Goal: Task Accomplishment & Management: Complete application form

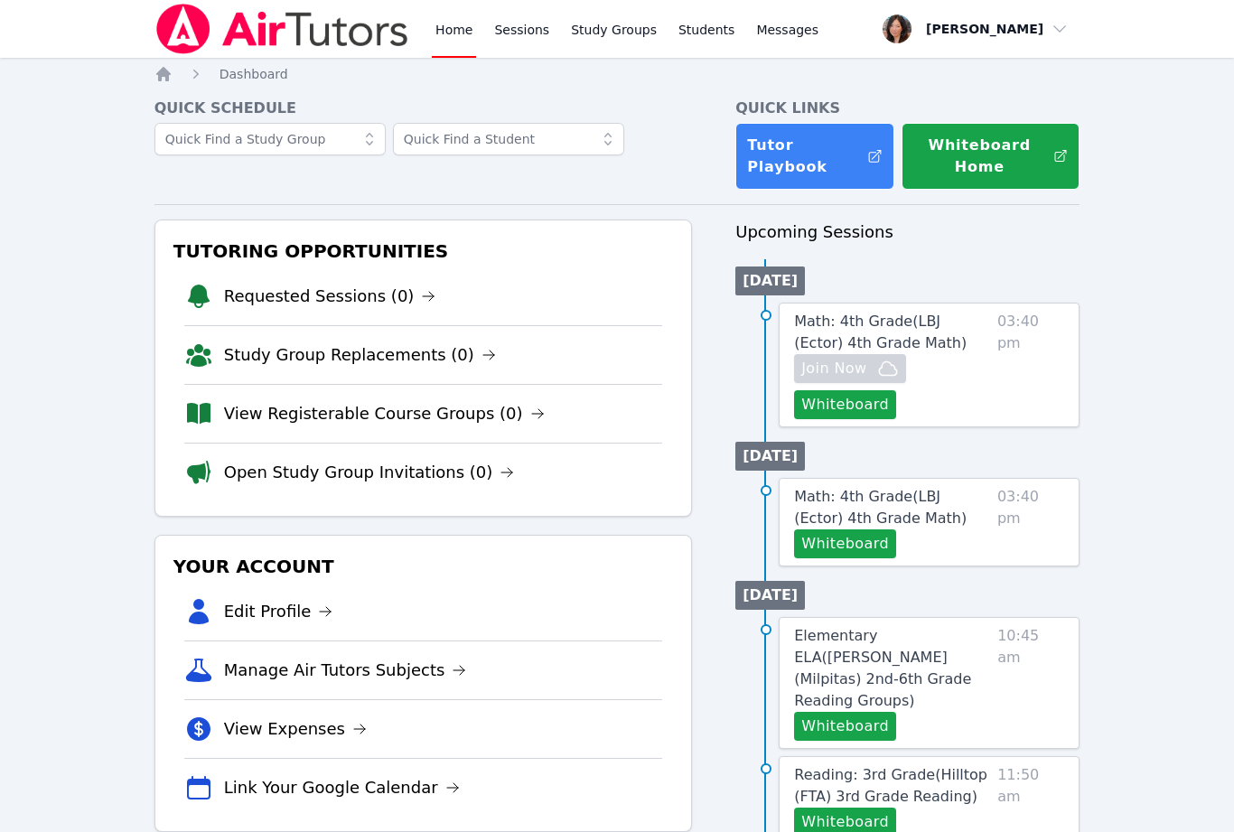
click at [423, 357] on link "Study Group Replacements (0)" at bounding box center [360, 354] width 272 height 25
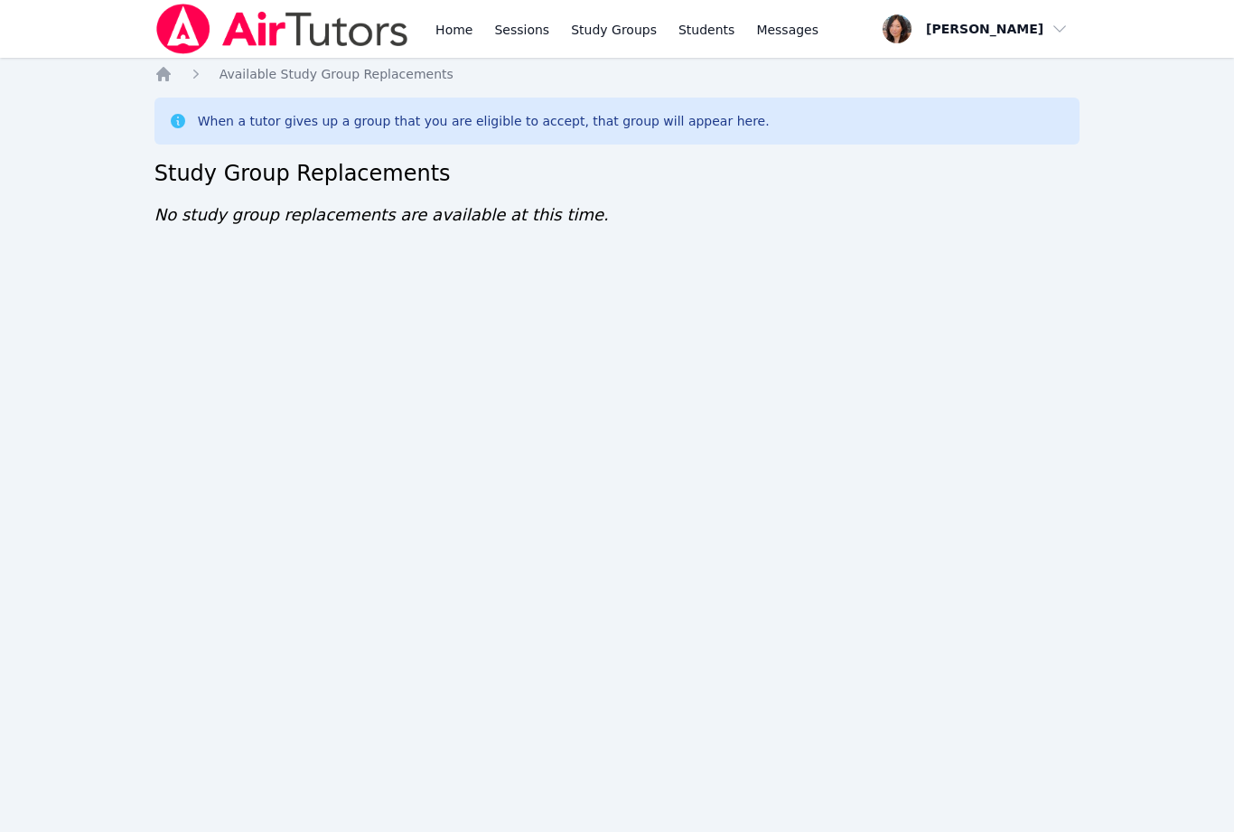
click at [462, 33] on link "Home" at bounding box center [454, 29] width 44 height 58
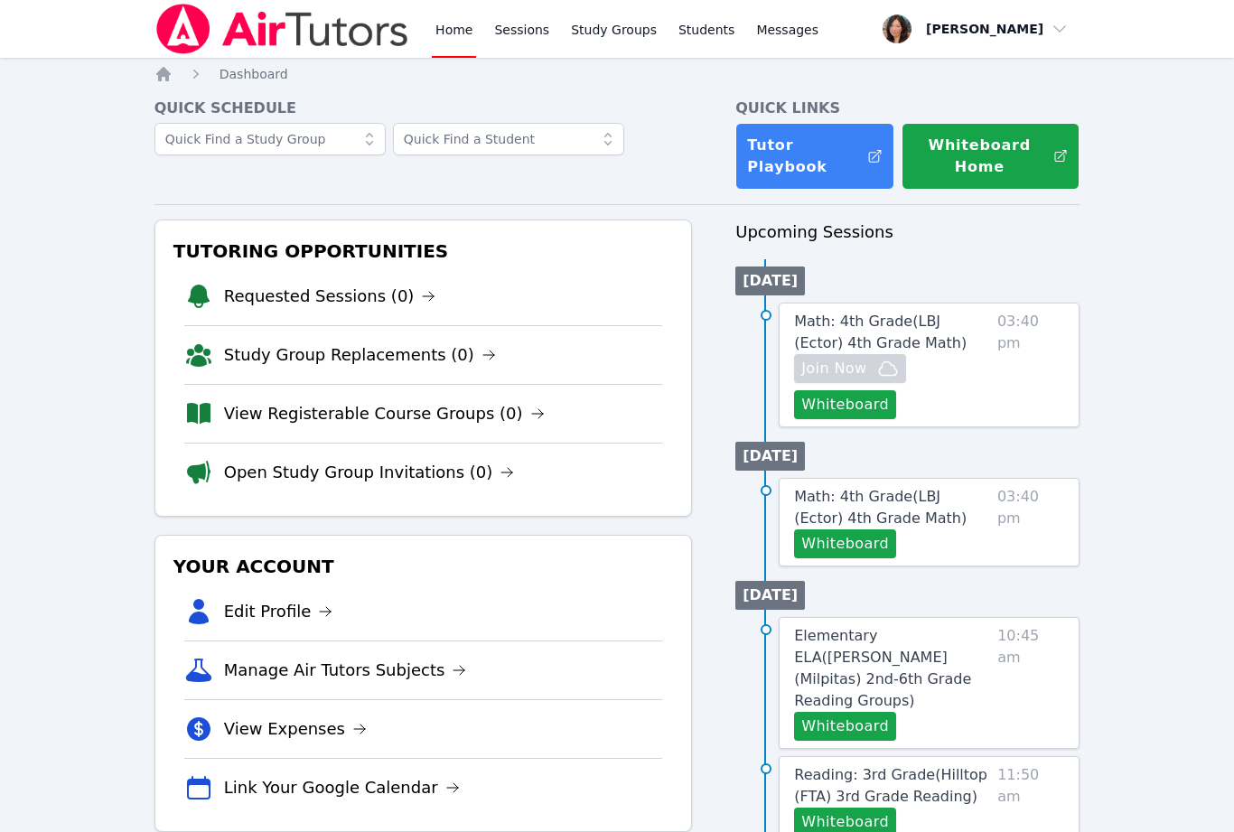
click at [509, 425] on link "View Registerable Course Groups (0)" at bounding box center [384, 413] width 321 height 25
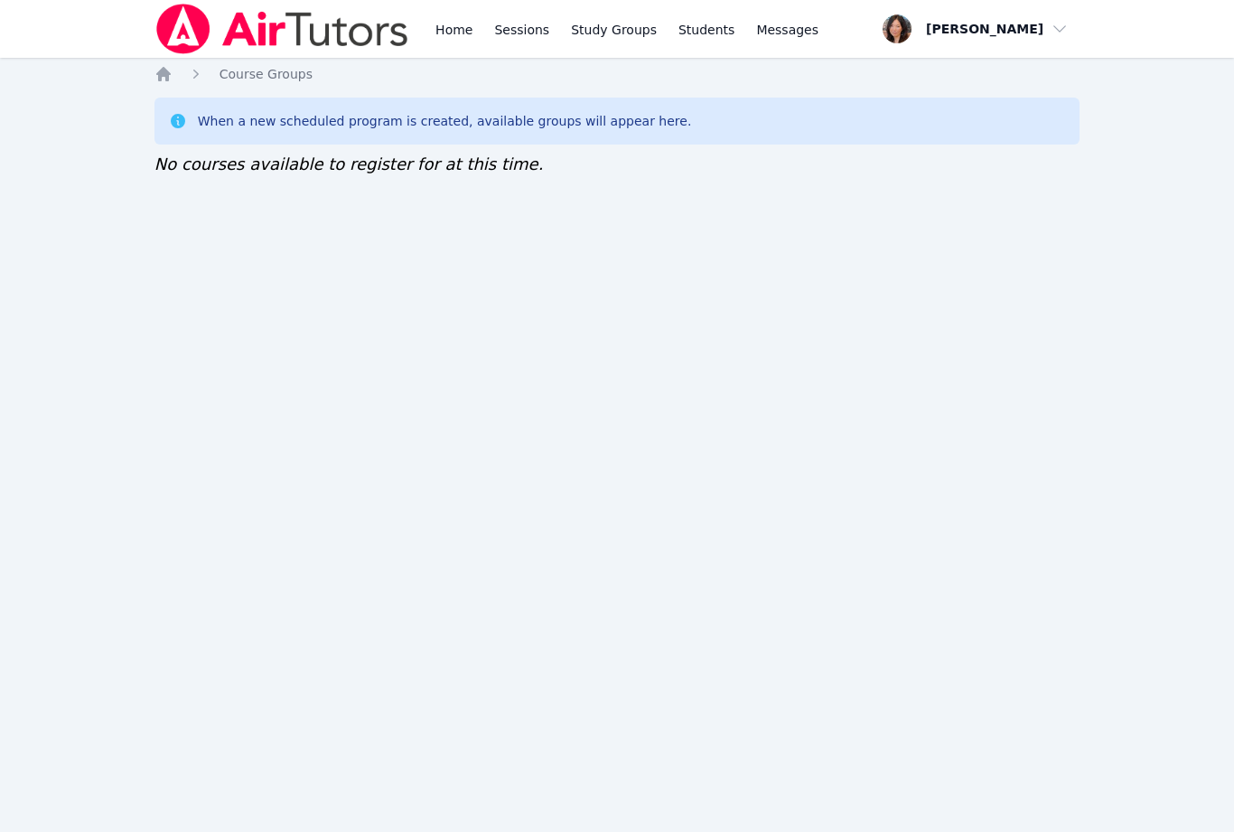
click at [473, 35] on link "Home" at bounding box center [454, 29] width 44 height 58
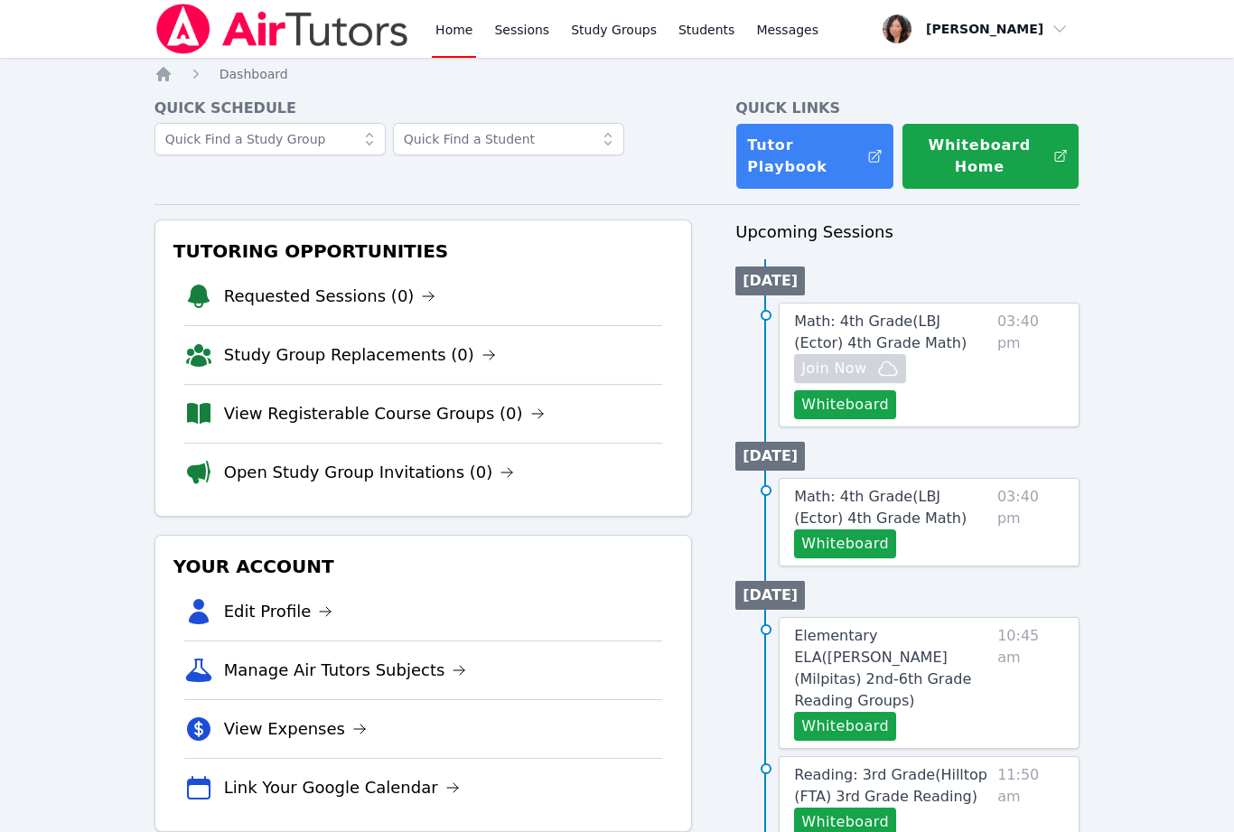
click at [872, 546] on button "Whiteboard" at bounding box center [845, 543] width 102 height 29
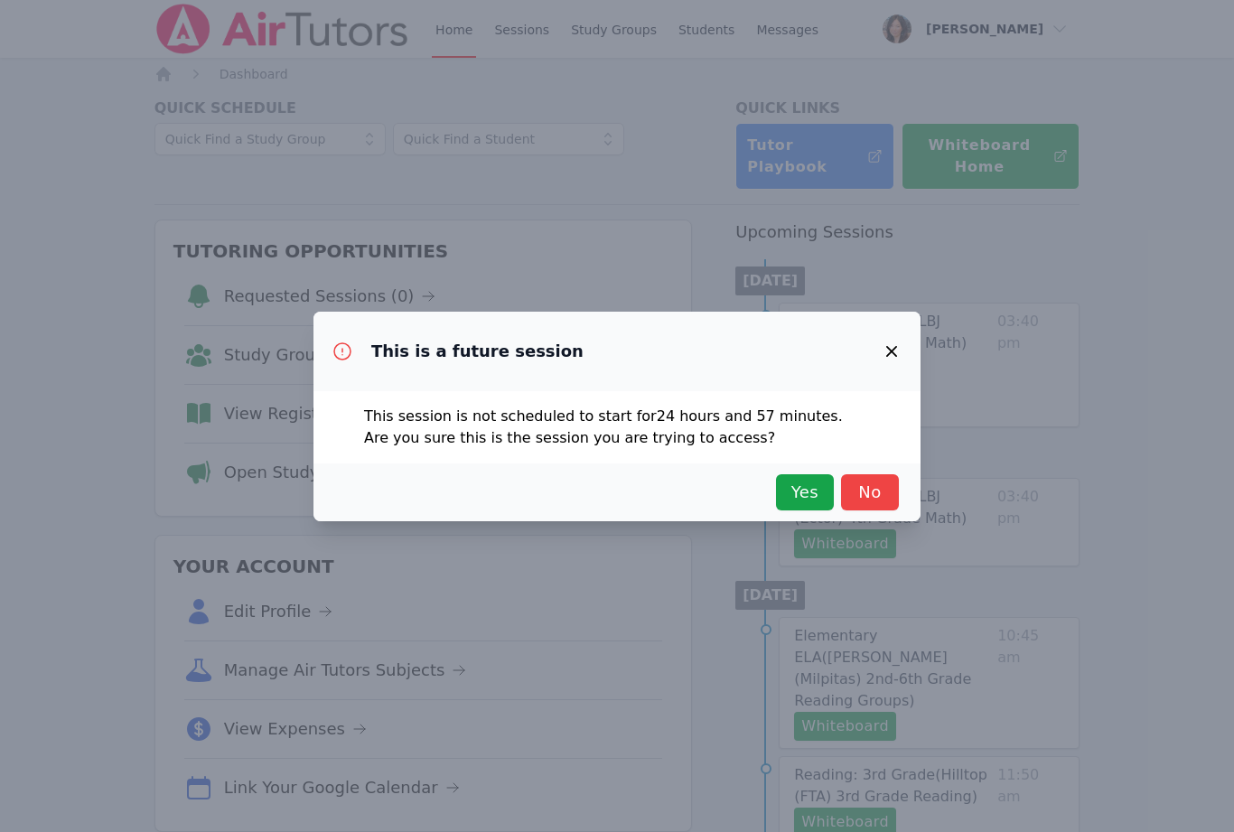
click at [808, 496] on span "Yes" at bounding box center [805, 492] width 40 height 25
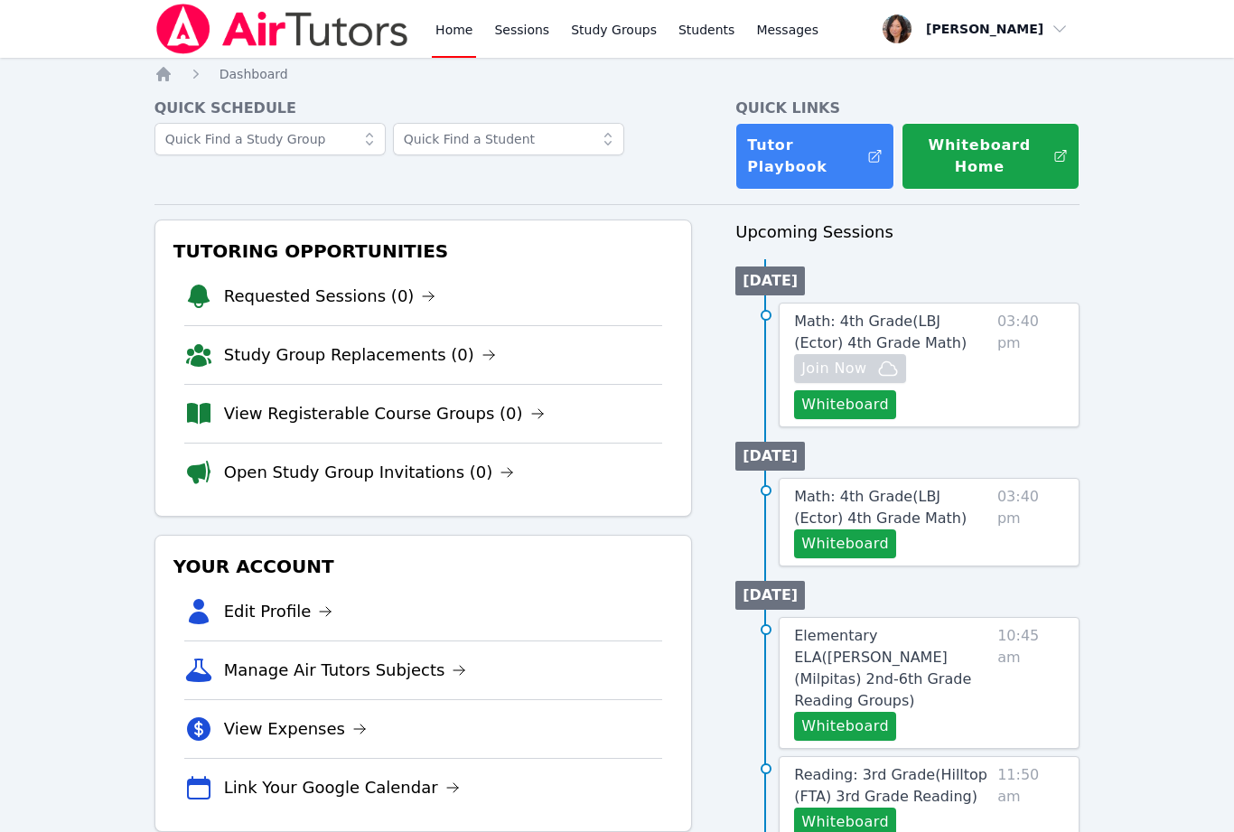
click at [447, 422] on link "View Registerable Course Groups (0)" at bounding box center [384, 413] width 321 height 25
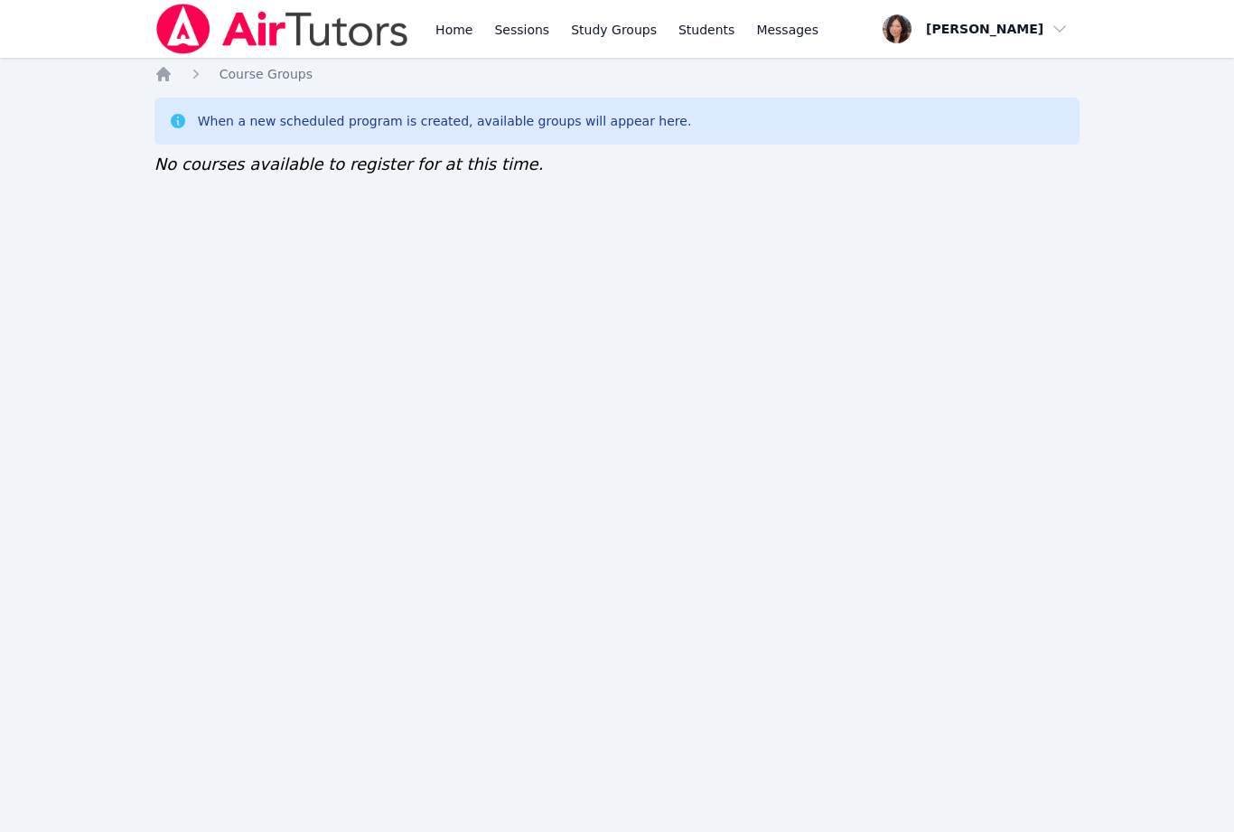
click at [463, 29] on link "Home" at bounding box center [454, 29] width 44 height 58
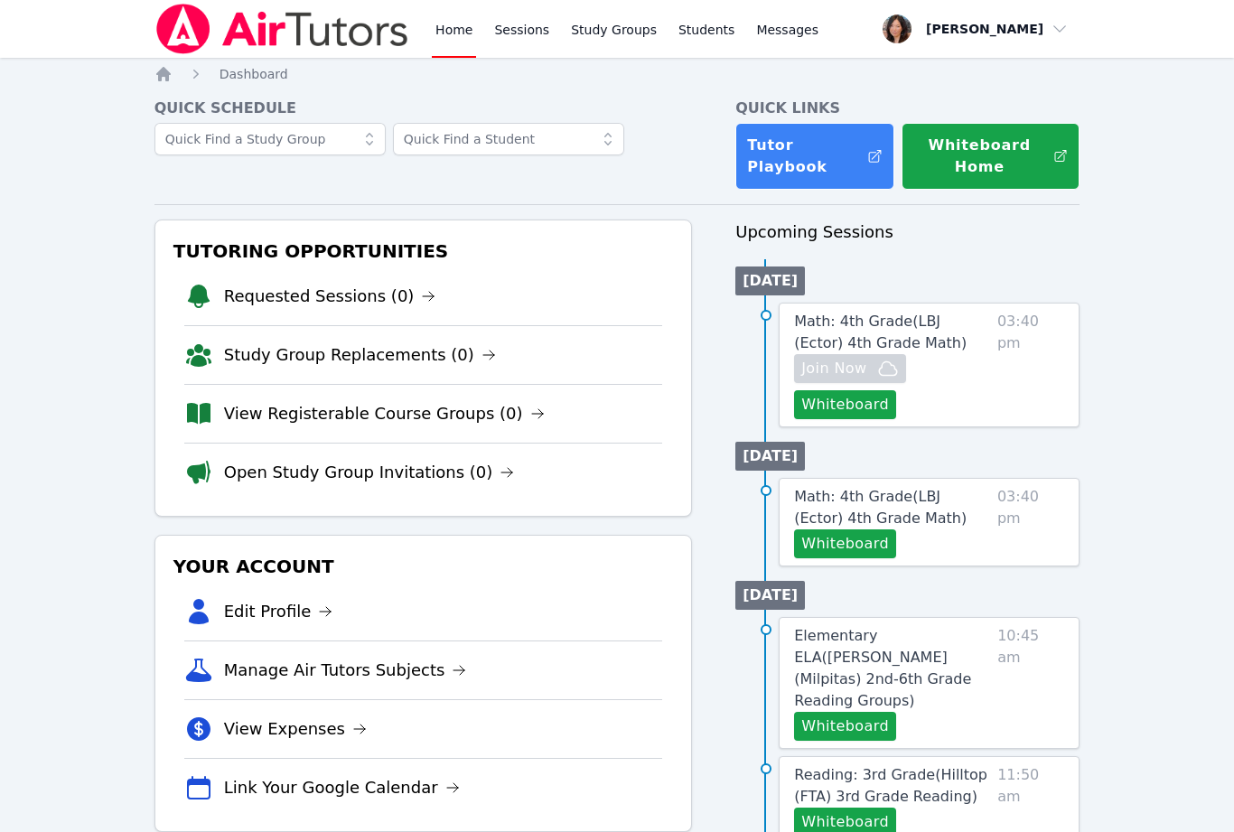
click at [981, 507] on link "Math: 4th Grade ( LBJ (Ector) 4th Grade Math )" at bounding box center [892, 507] width 196 height 43
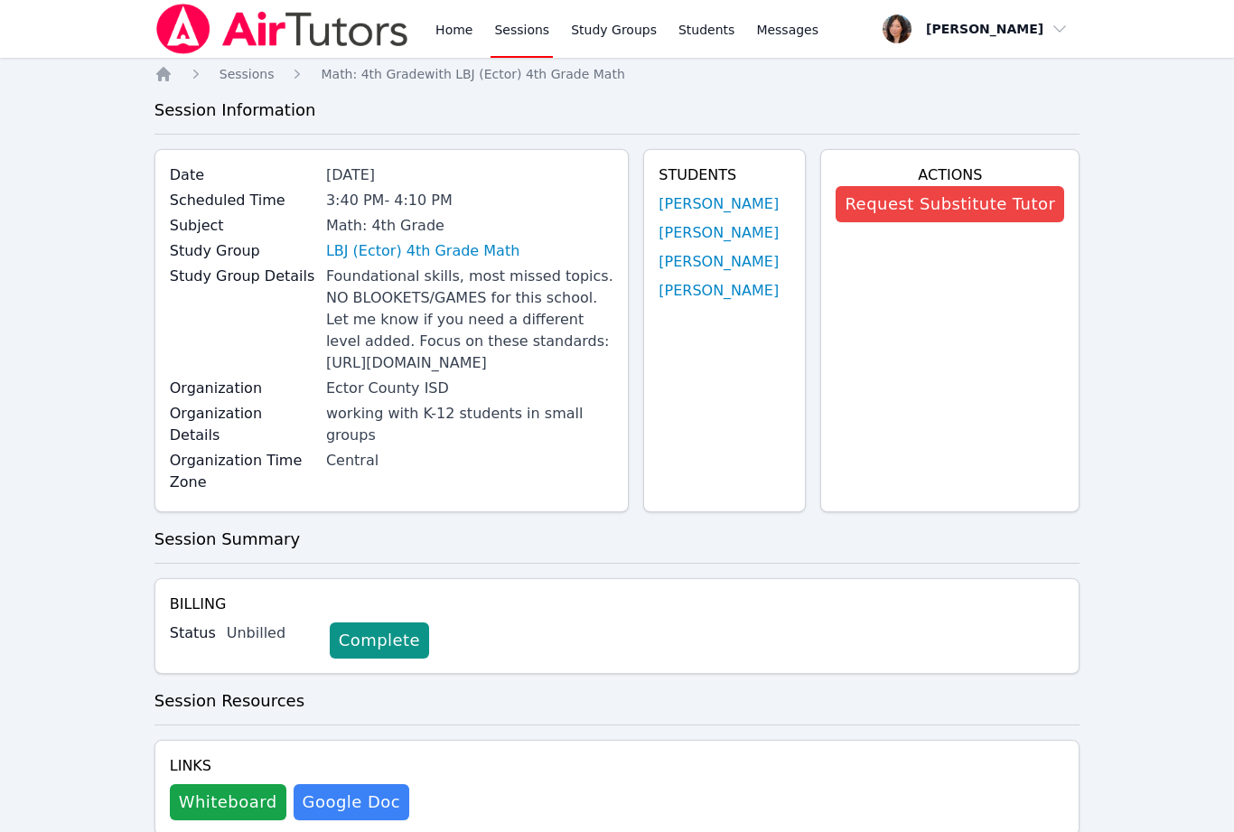
click at [975, 198] on button "Request Substitute Tutor" at bounding box center [950, 204] width 229 height 36
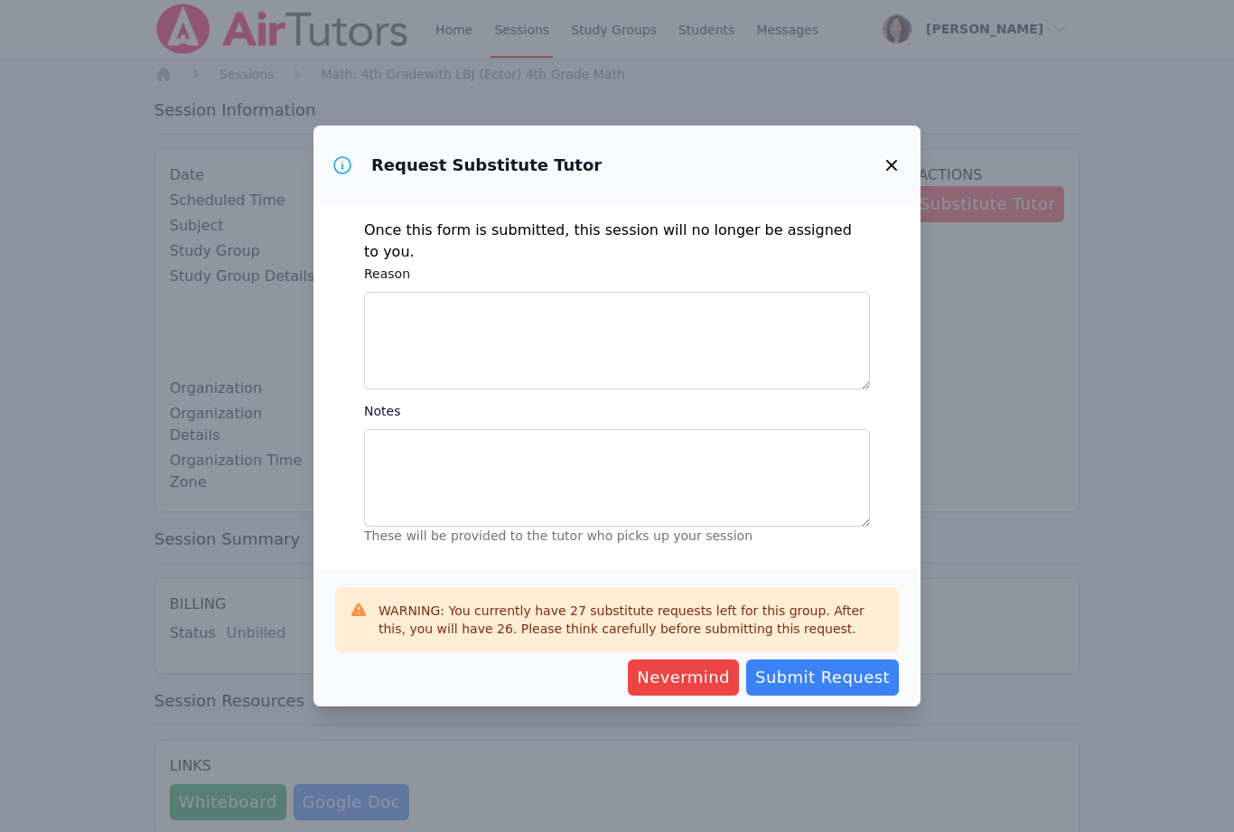
click at [702, 671] on span "Nevermind" at bounding box center [683, 677] width 93 height 25
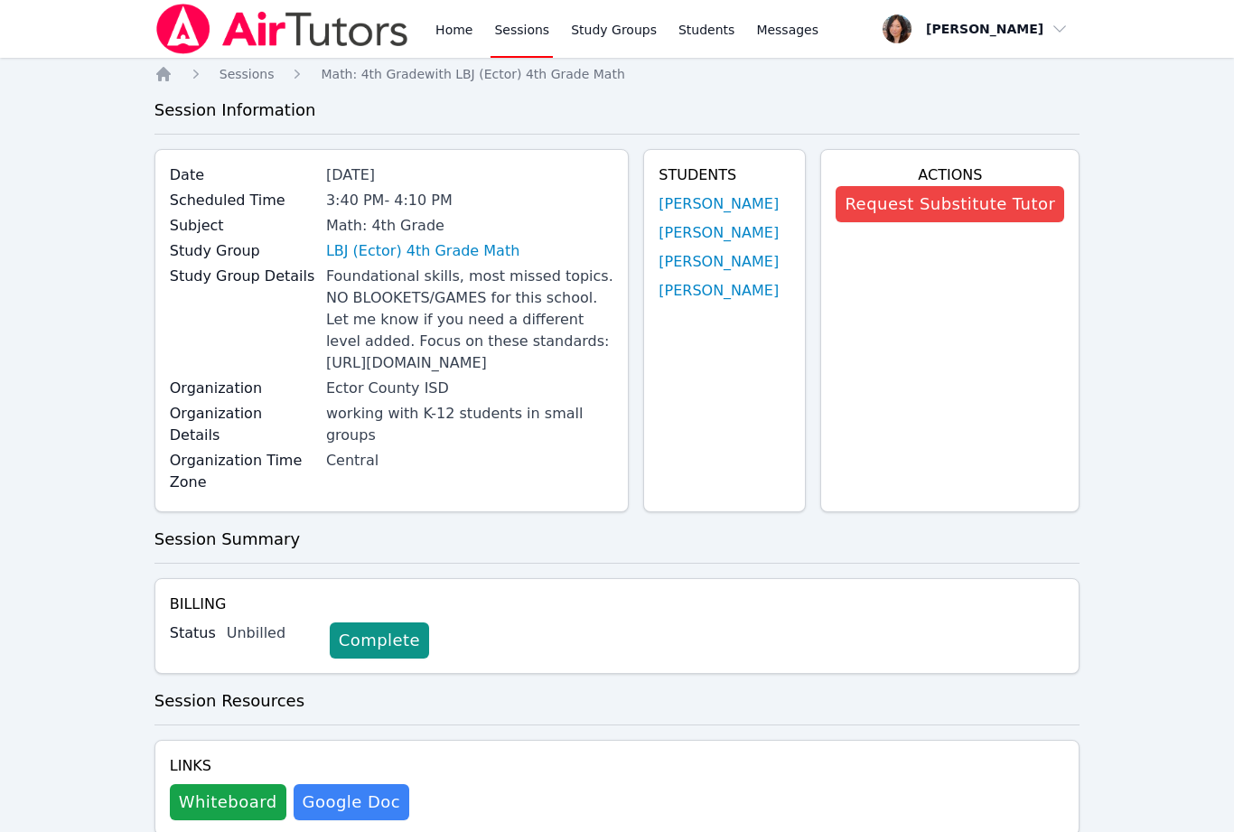
click at [989, 206] on button "Request Substitute Tutor" at bounding box center [950, 204] width 229 height 36
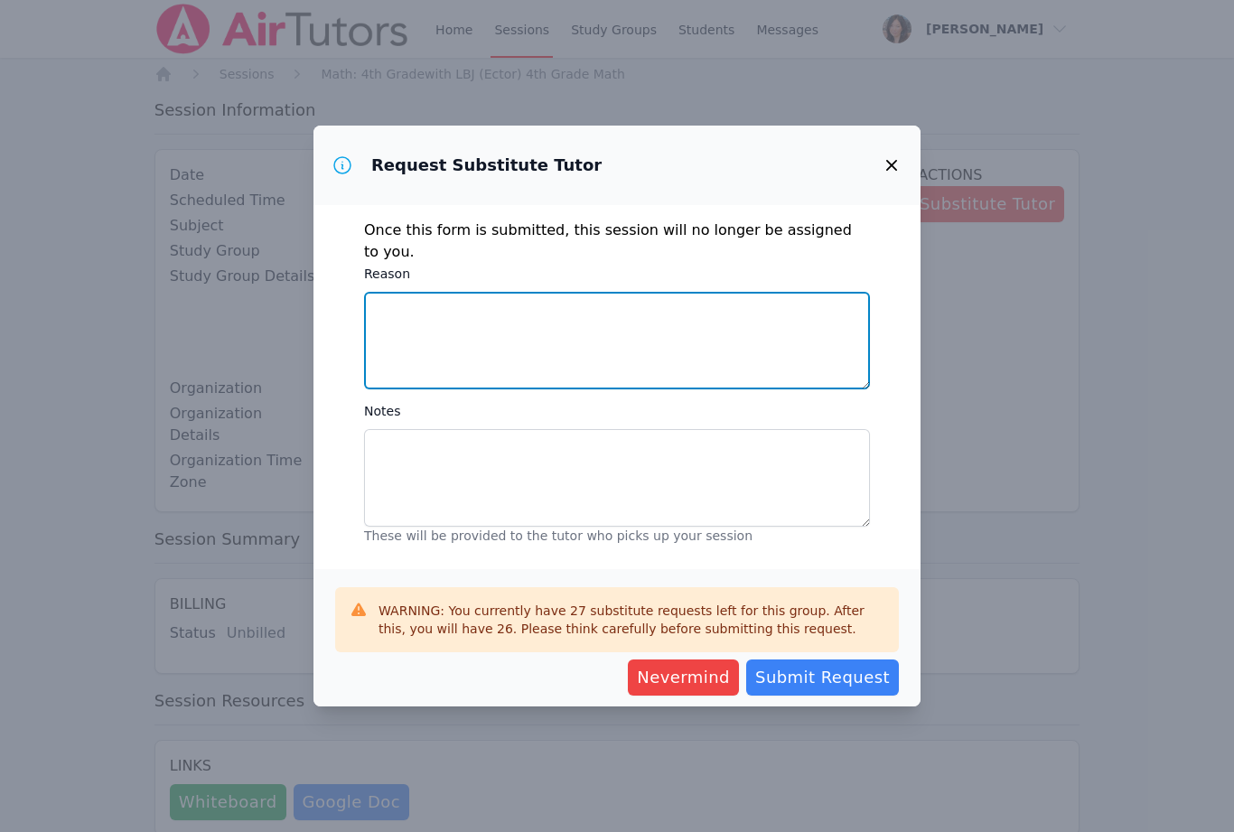
click at [500, 319] on textarea "Reason" at bounding box center [617, 341] width 506 height 98
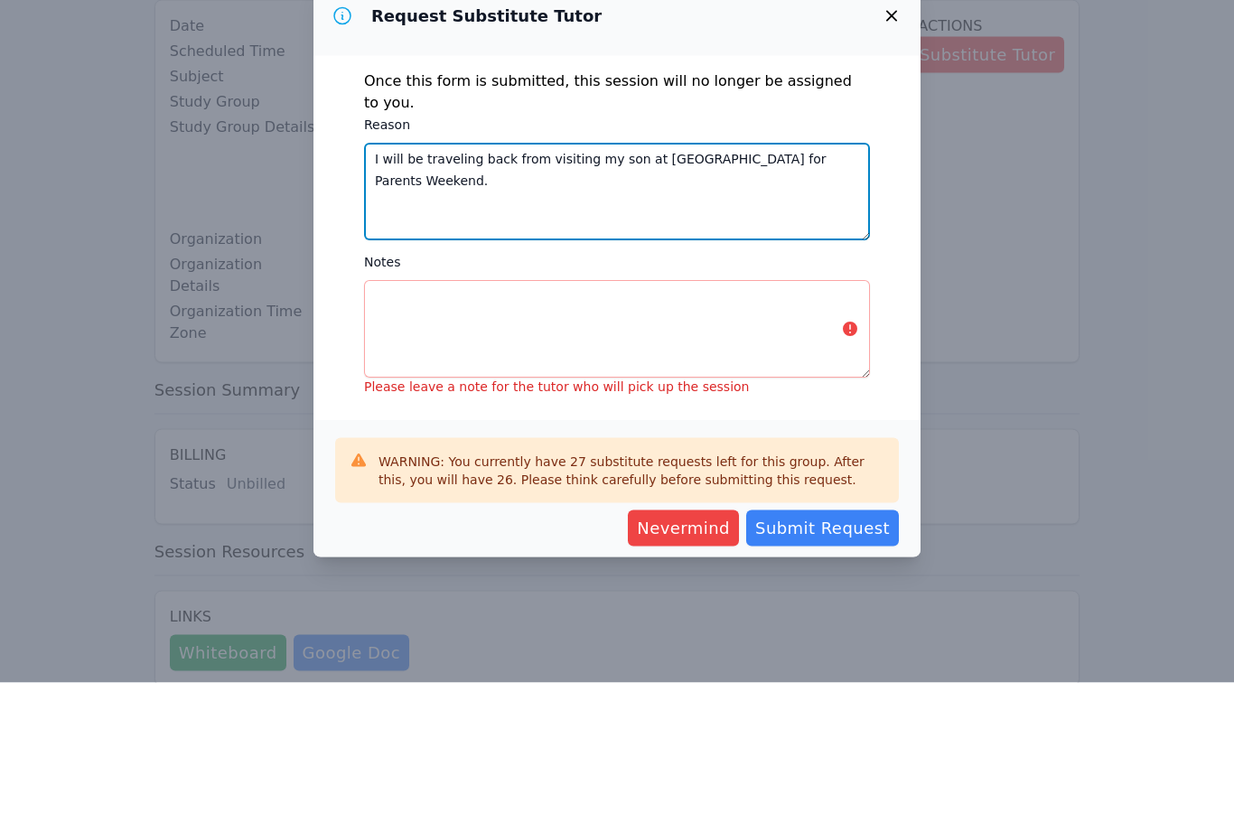
type textarea "I will be traveling back from visiting my son at Yale for Parents Weekend."
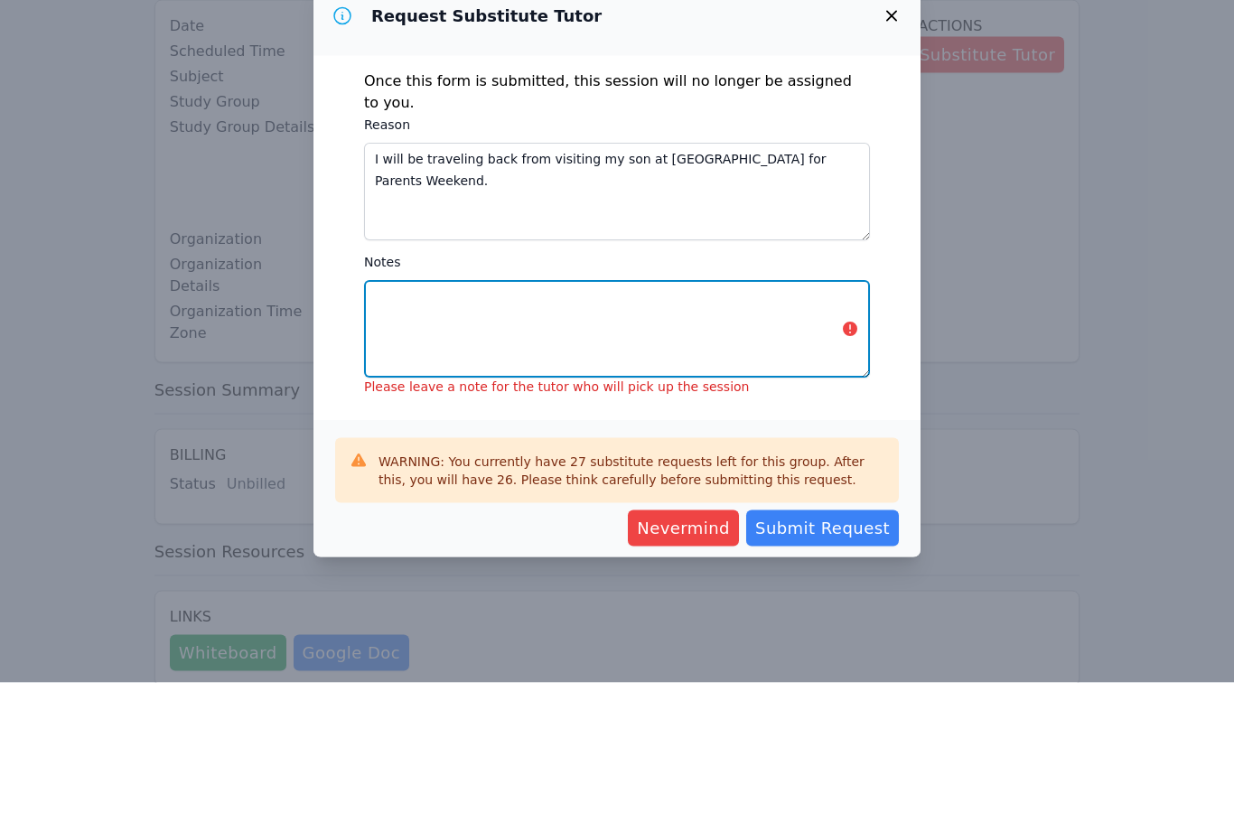
click at [662, 429] on textarea "Notes" at bounding box center [617, 478] width 506 height 98
type textarea "T"
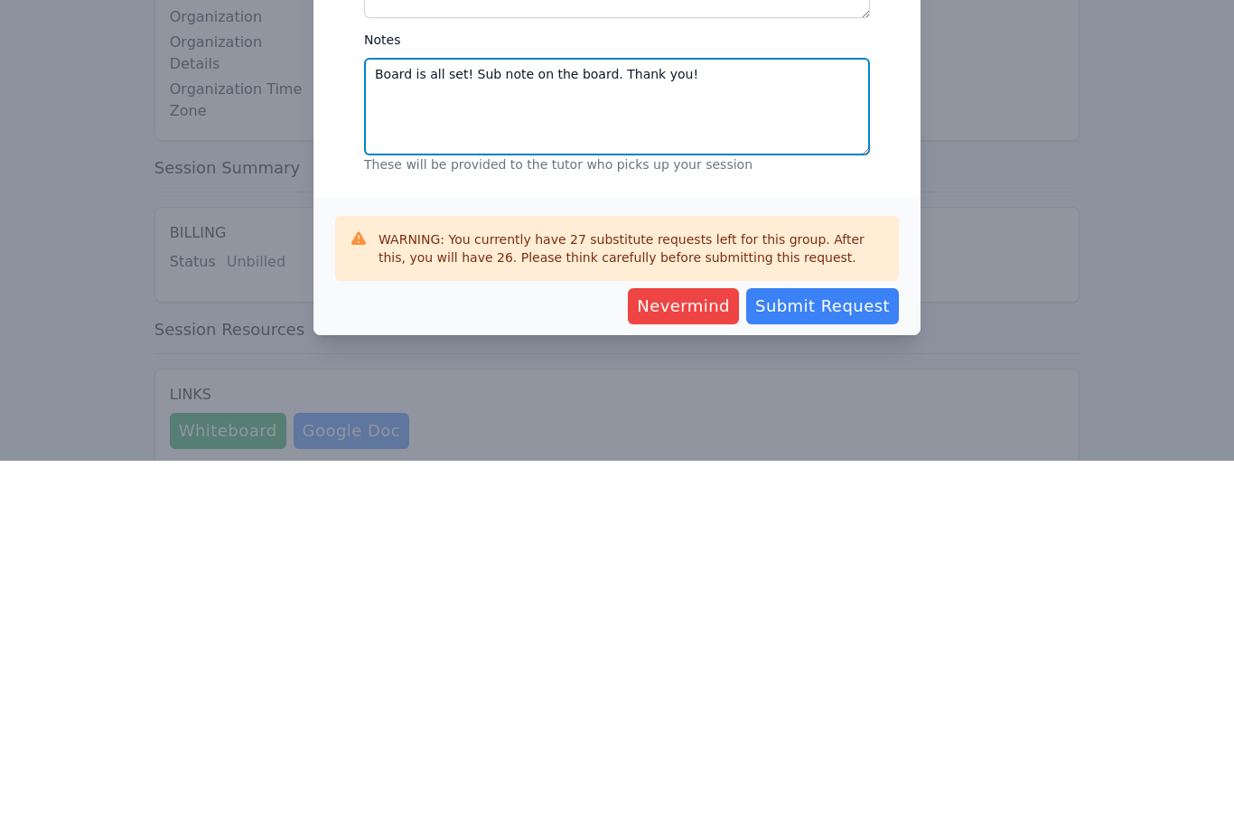
type textarea "Board is all set! Sub note on the board. Thank you!"
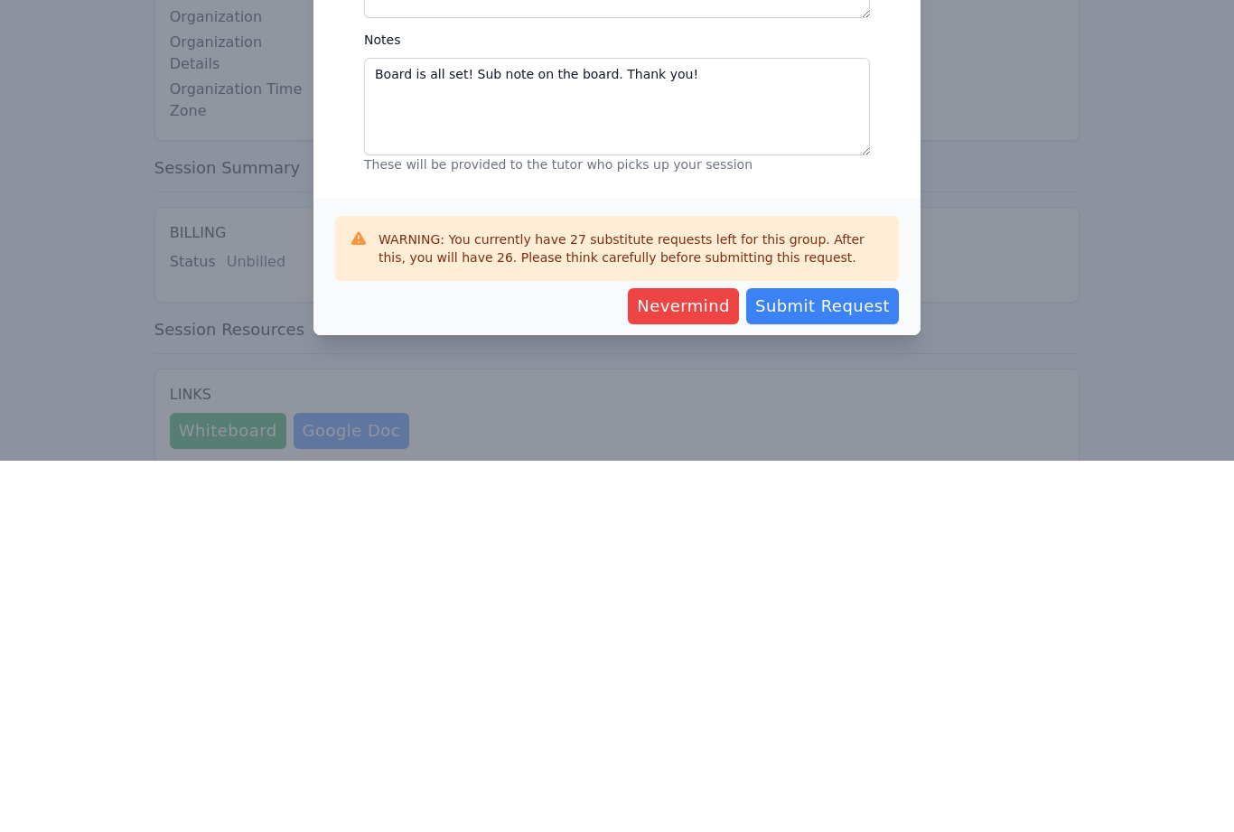
click at [856, 665] on span "Submit Request" at bounding box center [822, 677] width 135 height 25
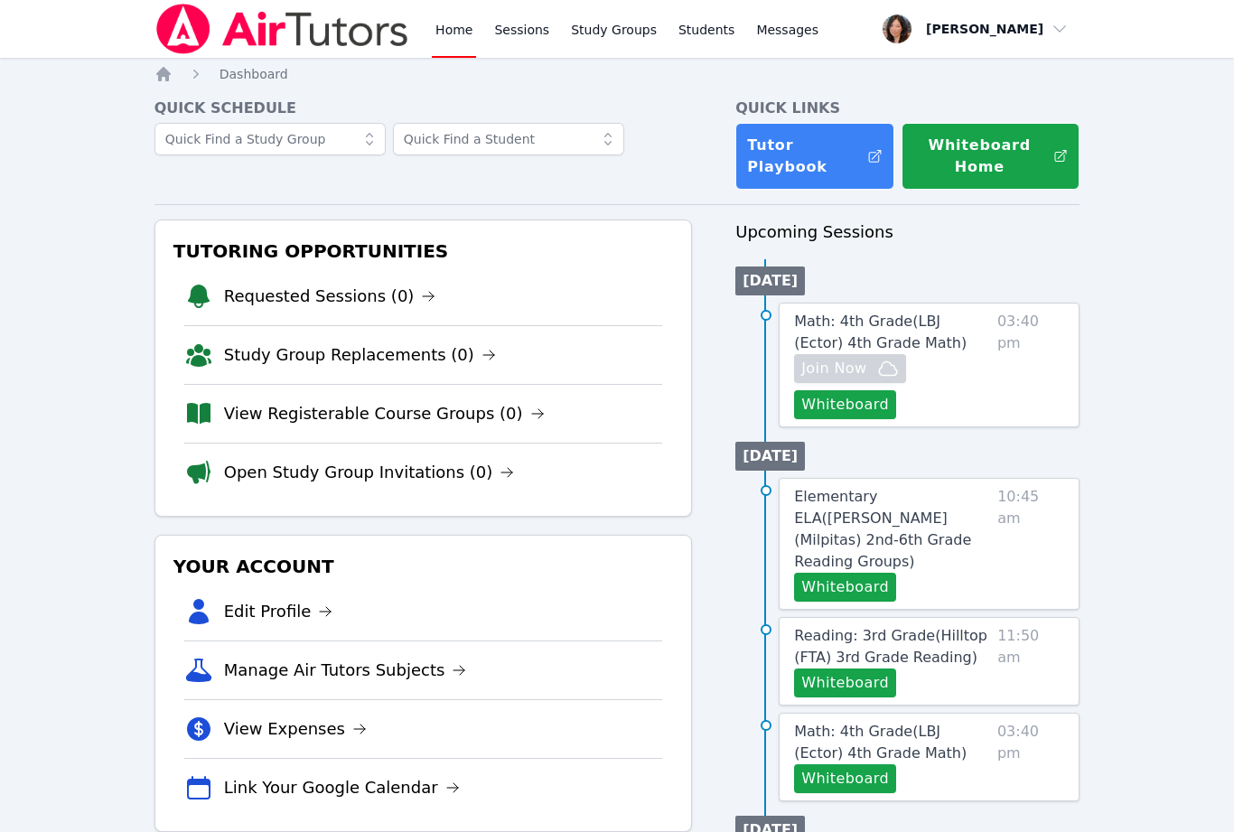
click at [425, 416] on link "View Registerable Course Groups (0)" at bounding box center [384, 413] width 321 height 25
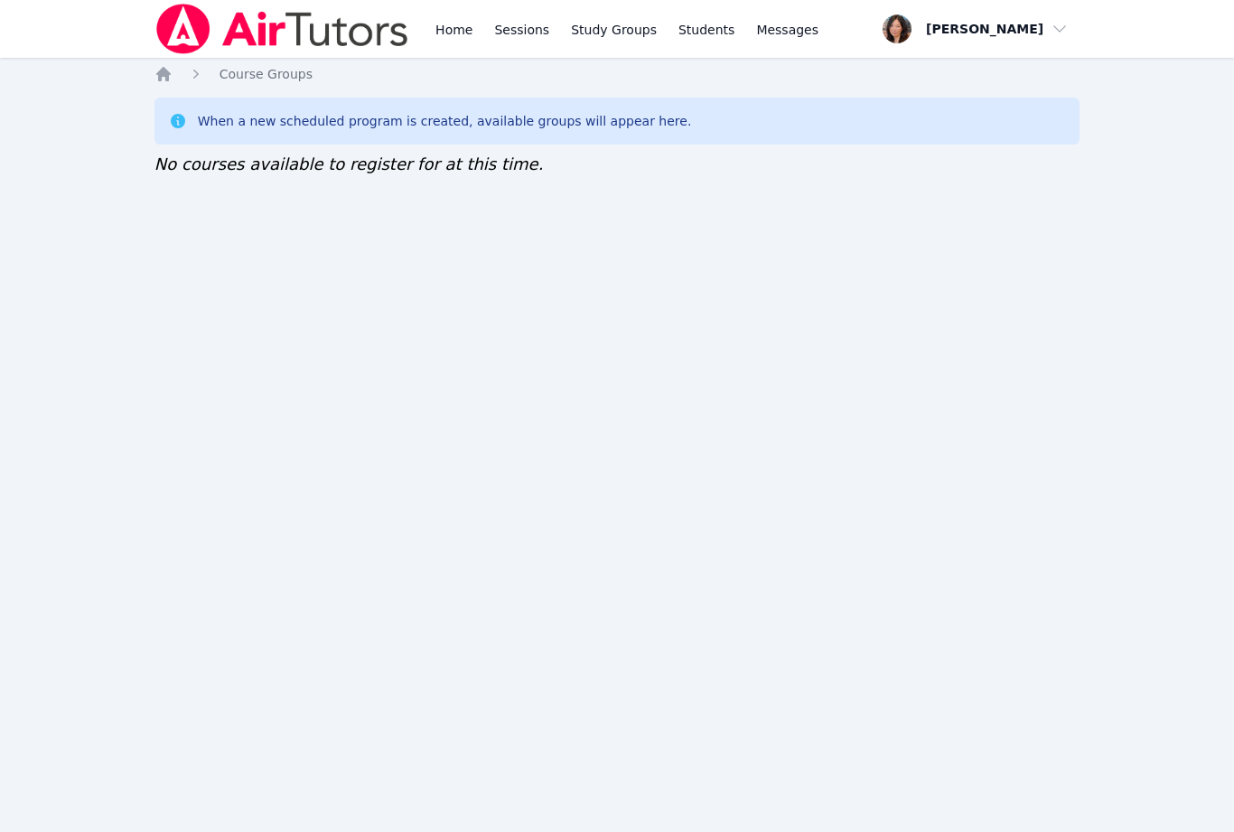
click at [1049, 205] on div "Home Course Groups When a new scheduled program is created, available groups wi…" at bounding box center [617, 139] width 926 height 148
click at [164, 81] on icon "Breadcrumb" at bounding box center [163, 74] width 18 height 18
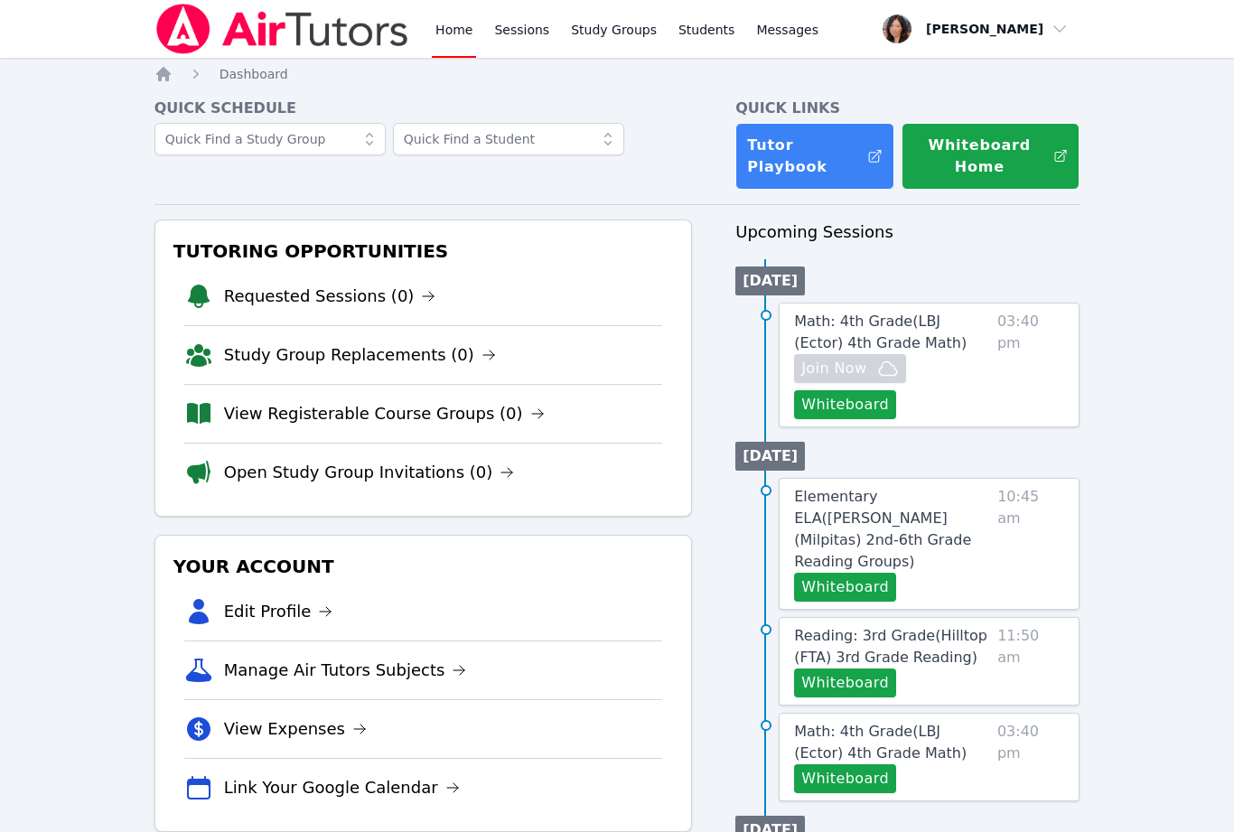
click at [371, 360] on link "Study Group Replacements (0)" at bounding box center [360, 354] width 272 height 25
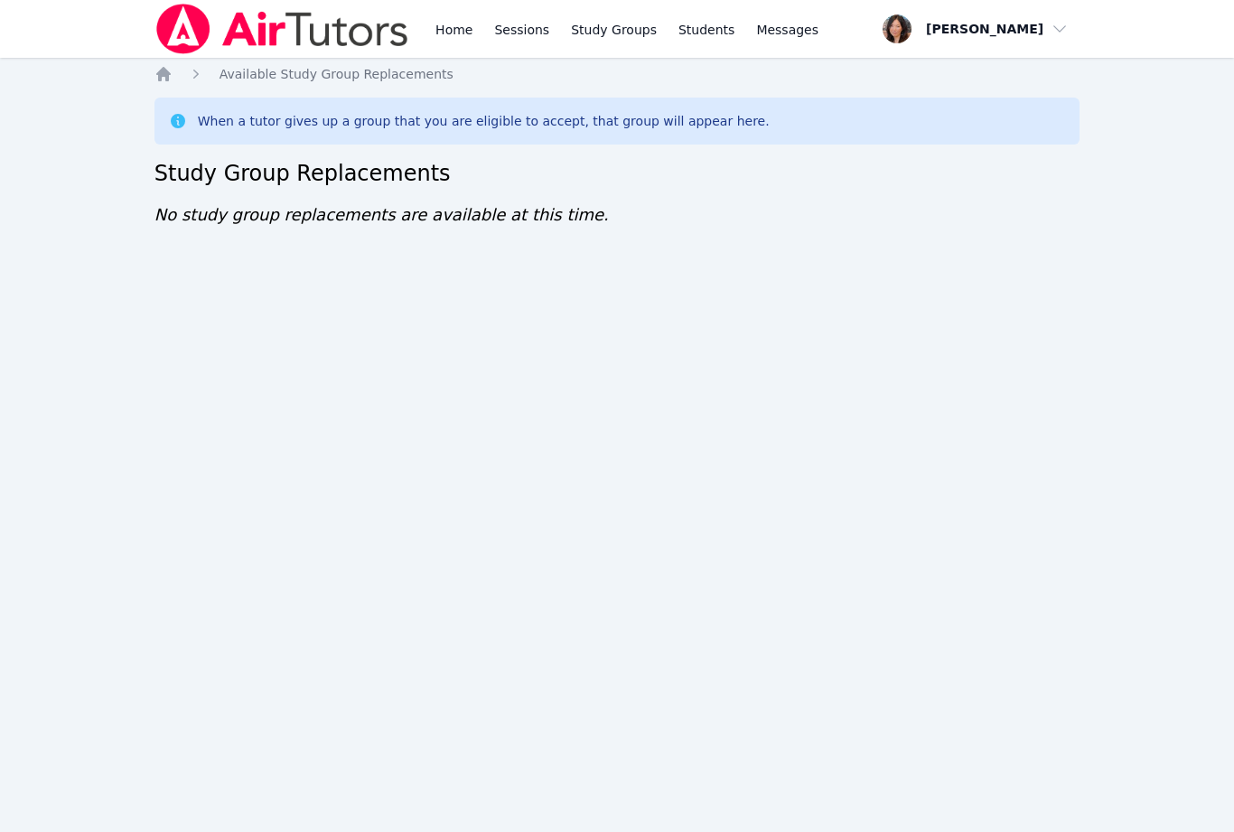
click at [456, 37] on link "Home" at bounding box center [454, 29] width 44 height 58
